Goal: Task Accomplishment & Management: Manage account settings

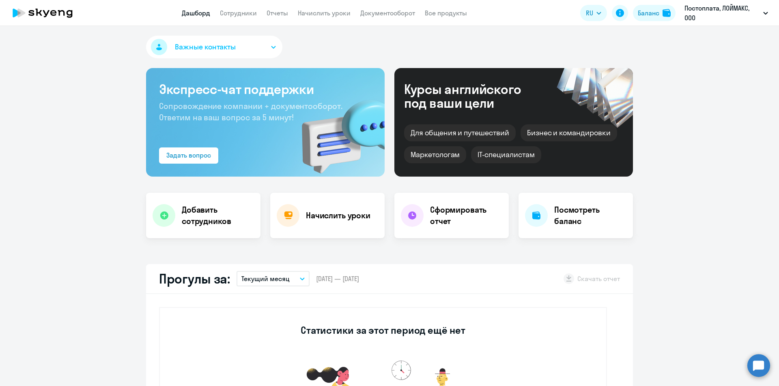
select select "30"
click at [249, 17] on app-menu-item-link "Сотрудники" at bounding box center [238, 13] width 37 height 10
click at [237, 13] on link "Сотрудники" at bounding box center [238, 13] width 37 height 8
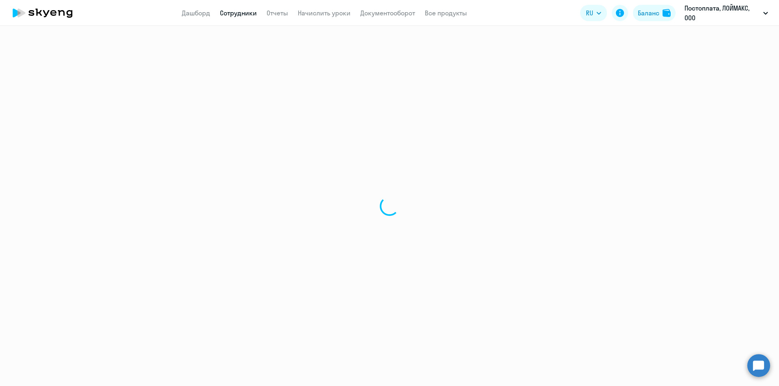
select select "30"
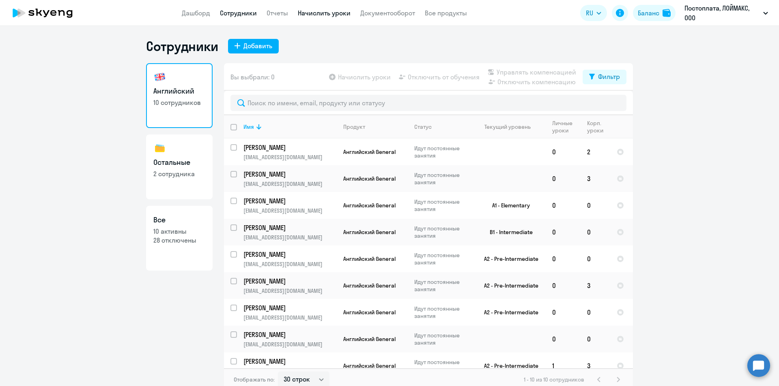
click at [330, 9] on link "Начислить уроки" at bounding box center [324, 13] width 53 height 8
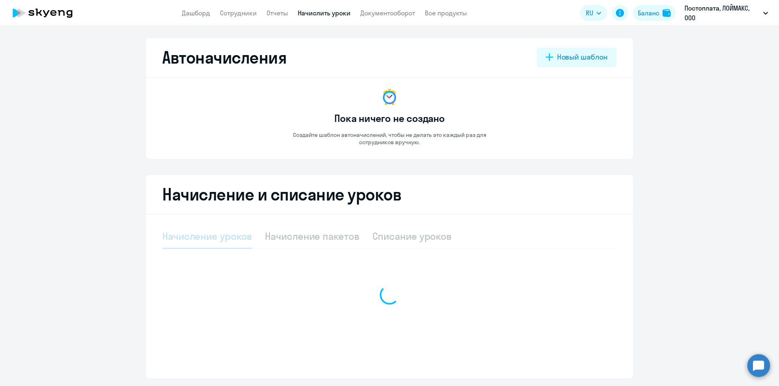
select select "10"
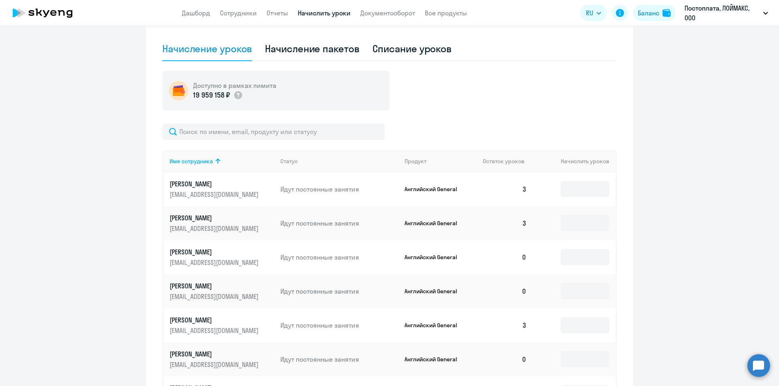
scroll to position [324, 0]
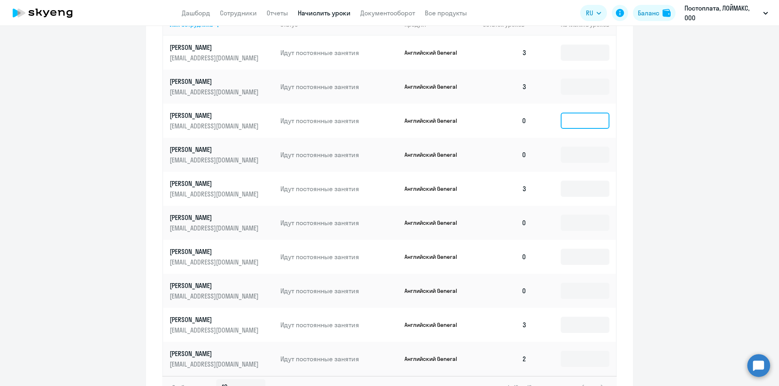
click at [569, 126] on input at bounding box center [584, 121] width 49 height 16
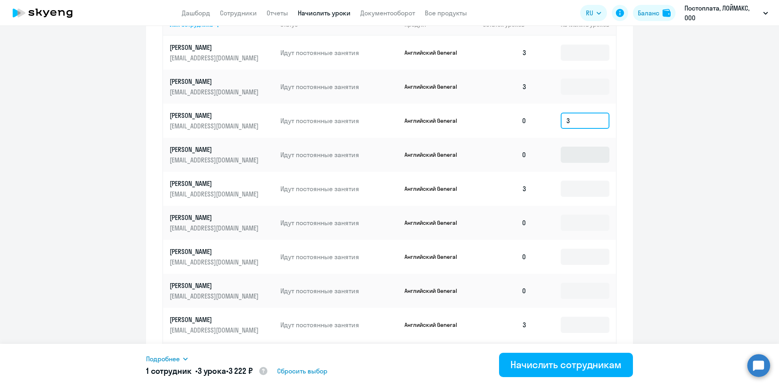
type input "3"
click at [579, 159] on input at bounding box center [584, 155] width 49 height 16
type input "3"
click at [576, 224] on input at bounding box center [584, 223] width 49 height 16
type input "3"
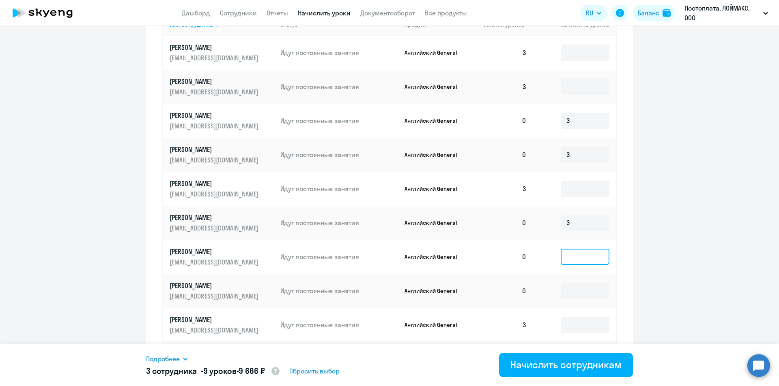
click at [578, 255] on input at bounding box center [584, 257] width 49 height 16
type input "3"
click at [573, 286] on input at bounding box center [584, 291] width 49 height 16
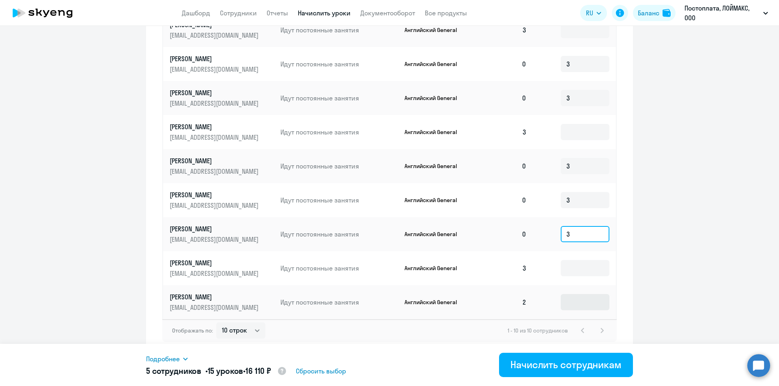
scroll to position [382, 0]
type input "3"
click at [580, 305] on input at bounding box center [584, 301] width 49 height 16
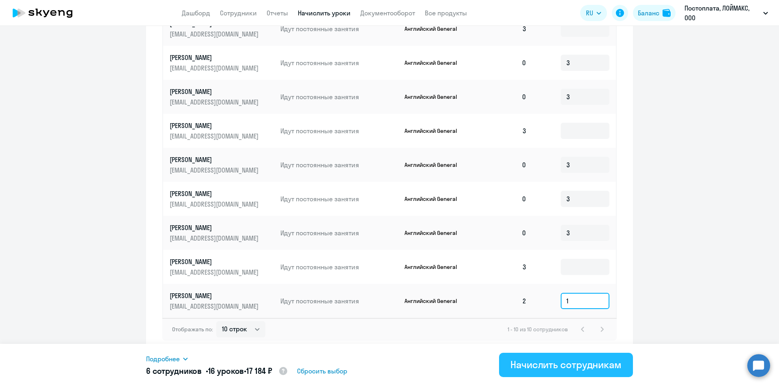
type input "1"
click at [568, 365] on div "Начислить сотрудникам" at bounding box center [565, 364] width 111 height 13
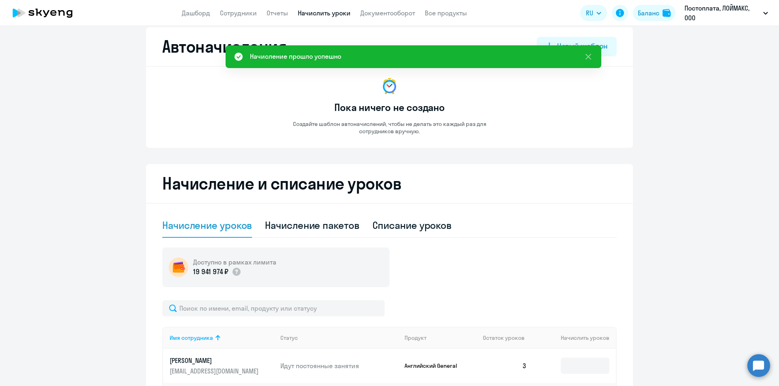
scroll to position [0, 0]
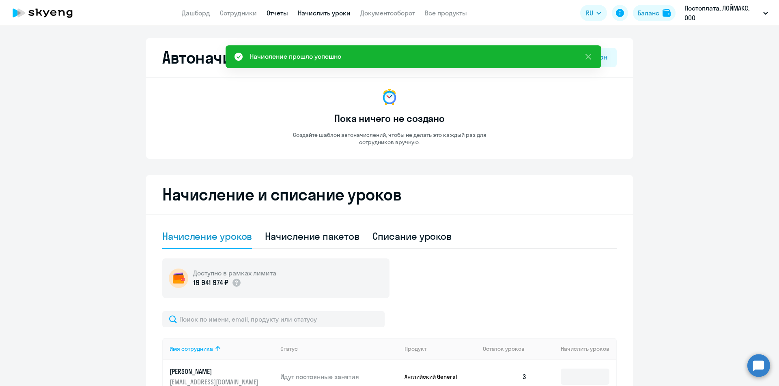
click at [274, 12] on link "Отчеты" at bounding box center [276, 13] width 21 height 8
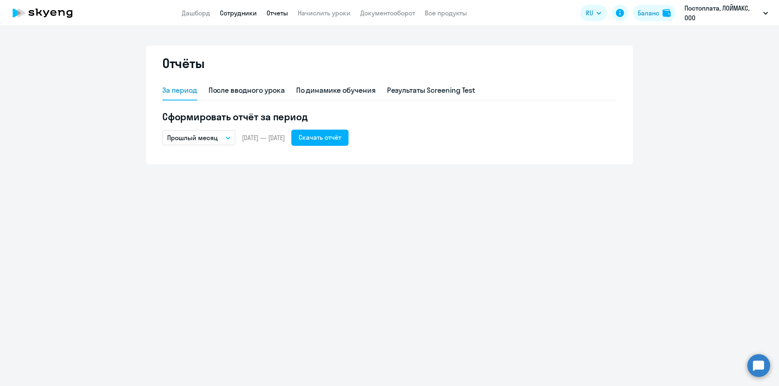
click at [229, 12] on link "Сотрудники" at bounding box center [238, 13] width 37 height 8
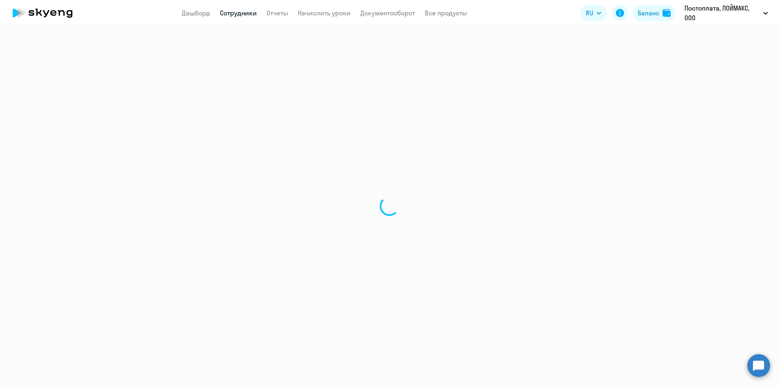
select select "30"
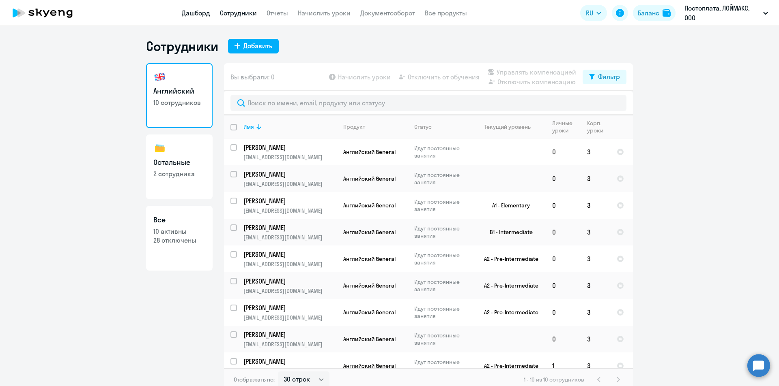
click at [204, 13] on link "Дашборд" at bounding box center [196, 13] width 28 height 8
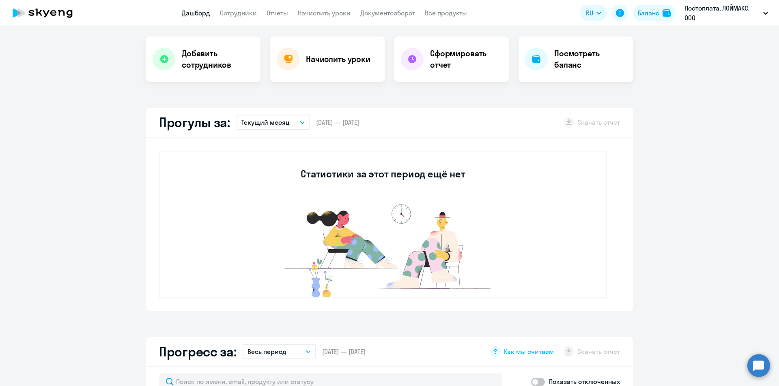
scroll to position [162, 0]
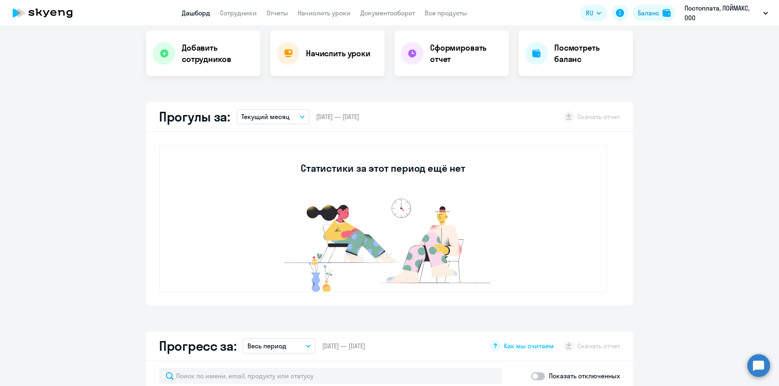
select select "30"
click at [299, 114] on button "Текущий месяц" at bounding box center [272, 116] width 73 height 15
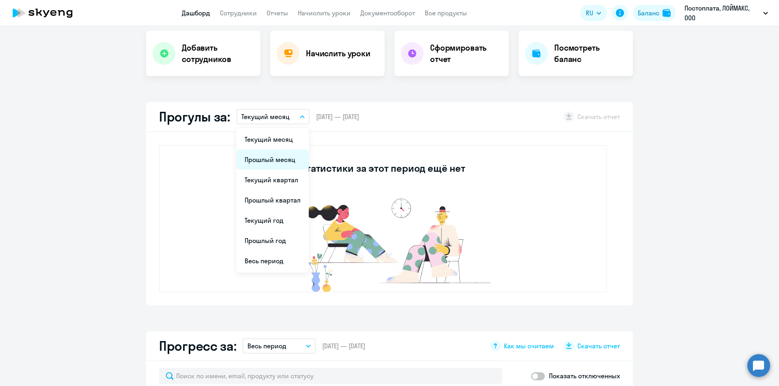
click at [282, 157] on li "Прошлый месяц" at bounding box center [272, 160] width 72 height 20
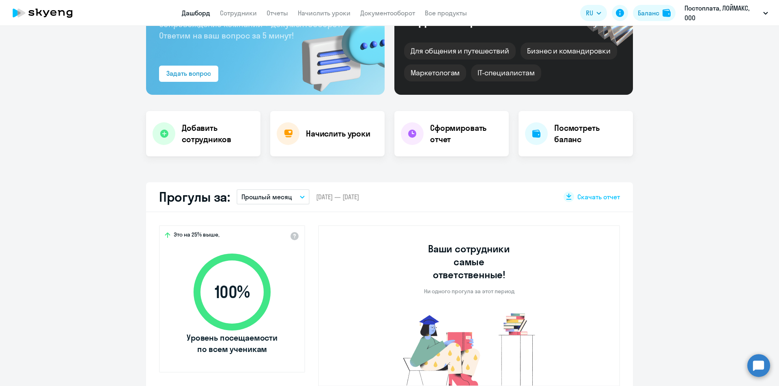
scroll to position [81, 0]
